Goal: Information Seeking & Learning: Learn about a topic

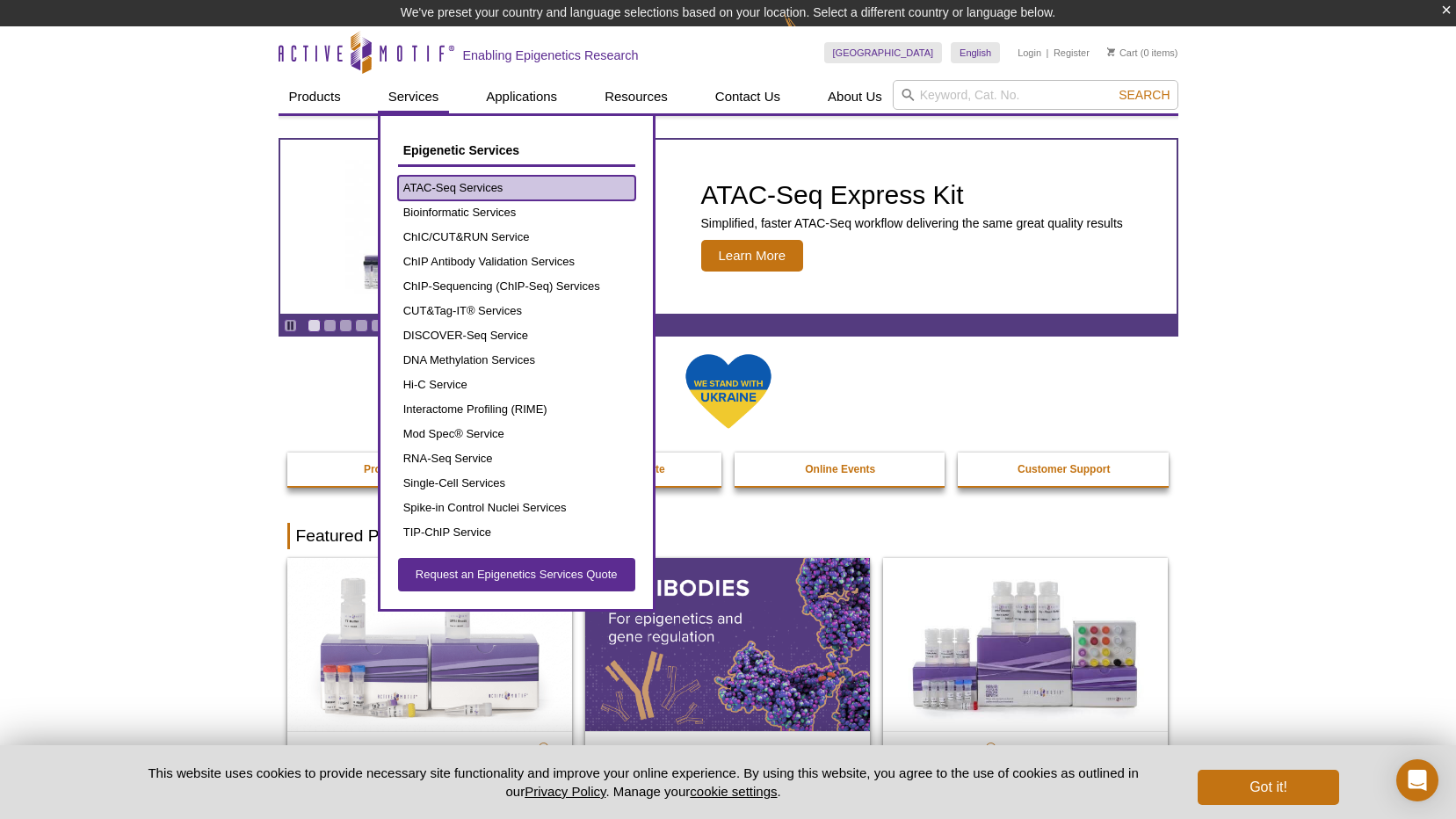
click at [443, 190] on link "ATAC-Seq Services" at bounding box center [516, 188] width 237 height 25
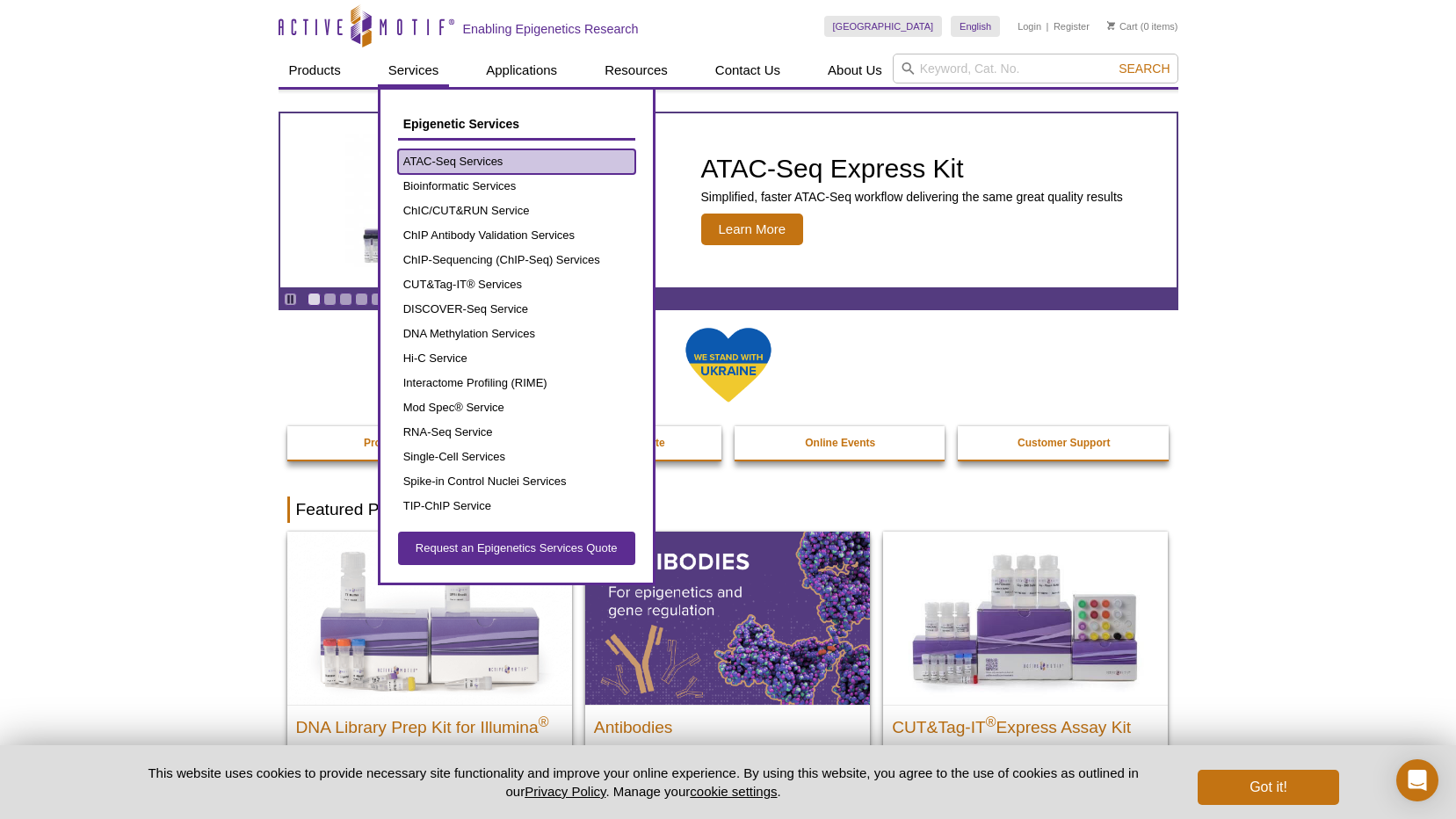
click at [438, 159] on link "ATAC-Seq Services" at bounding box center [516, 161] width 237 height 25
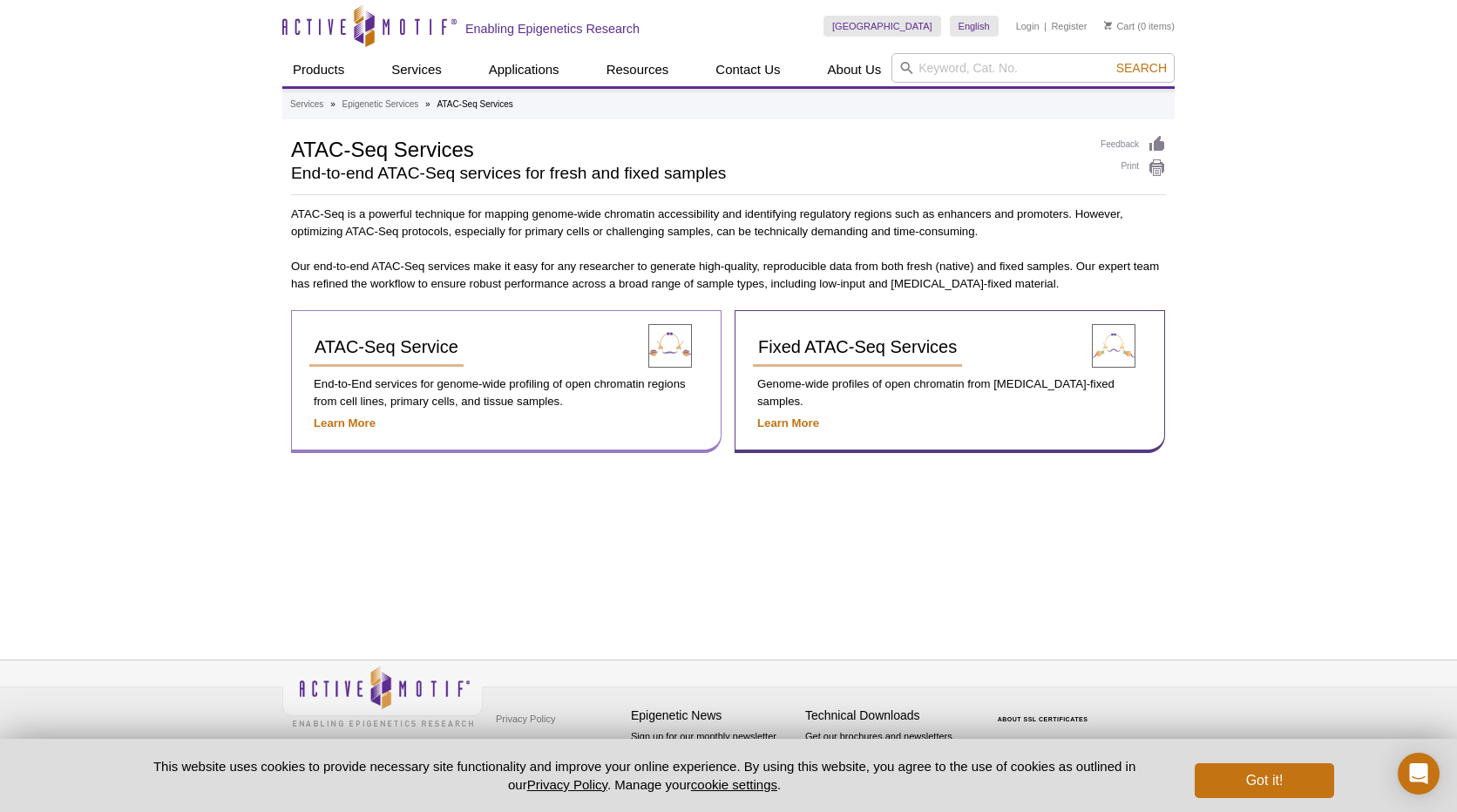
click at [416, 387] on p "End-to-End services for genome-wide profiling of open chromatin regions from ce…" at bounding box center [505, 392] width 394 height 35
click at [345, 429] on p "Learn More" at bounding box center [505, 423] width 394 height 18
click at [345, 423] on strong "Learn More" at bounding box center [344, 423] width 62 height 13
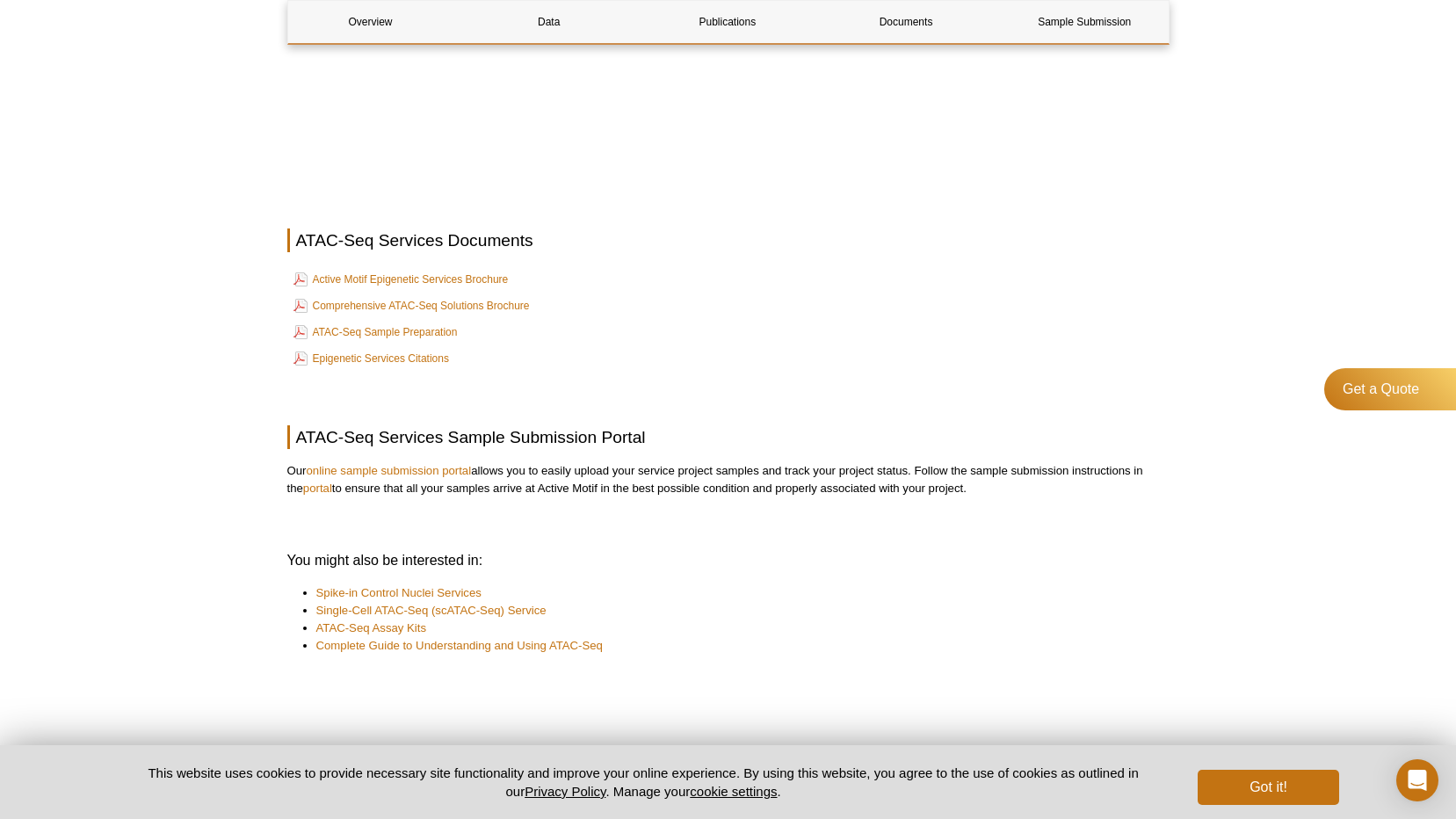
scroll to position [5439, 0]
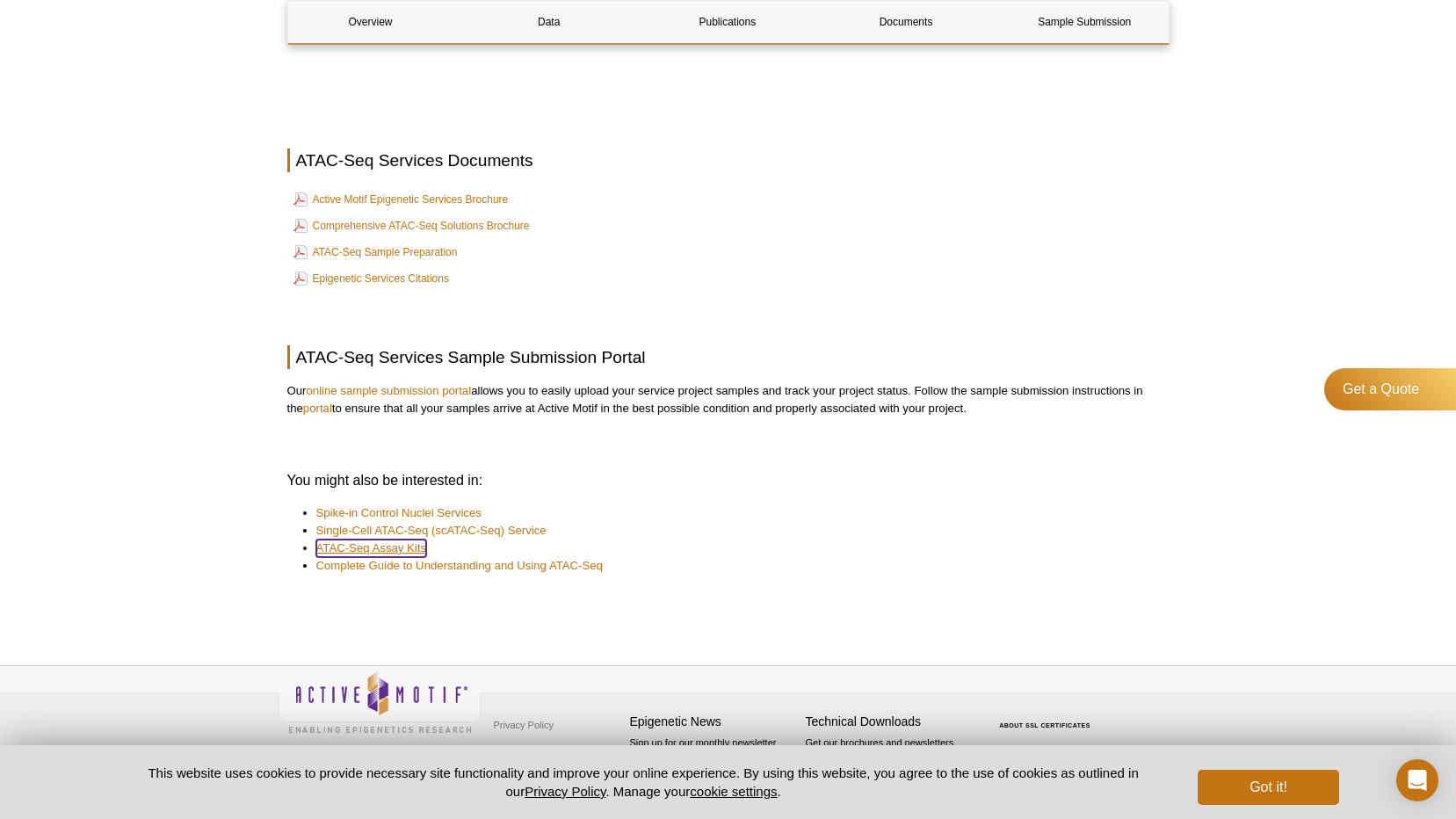
click at [376, 545] on link "ATAC-Seq Assay Kits" at bounding box center [371, 548] width 110 height 18
